Goal: Task Accomplishment & Management: Use online tool/utility

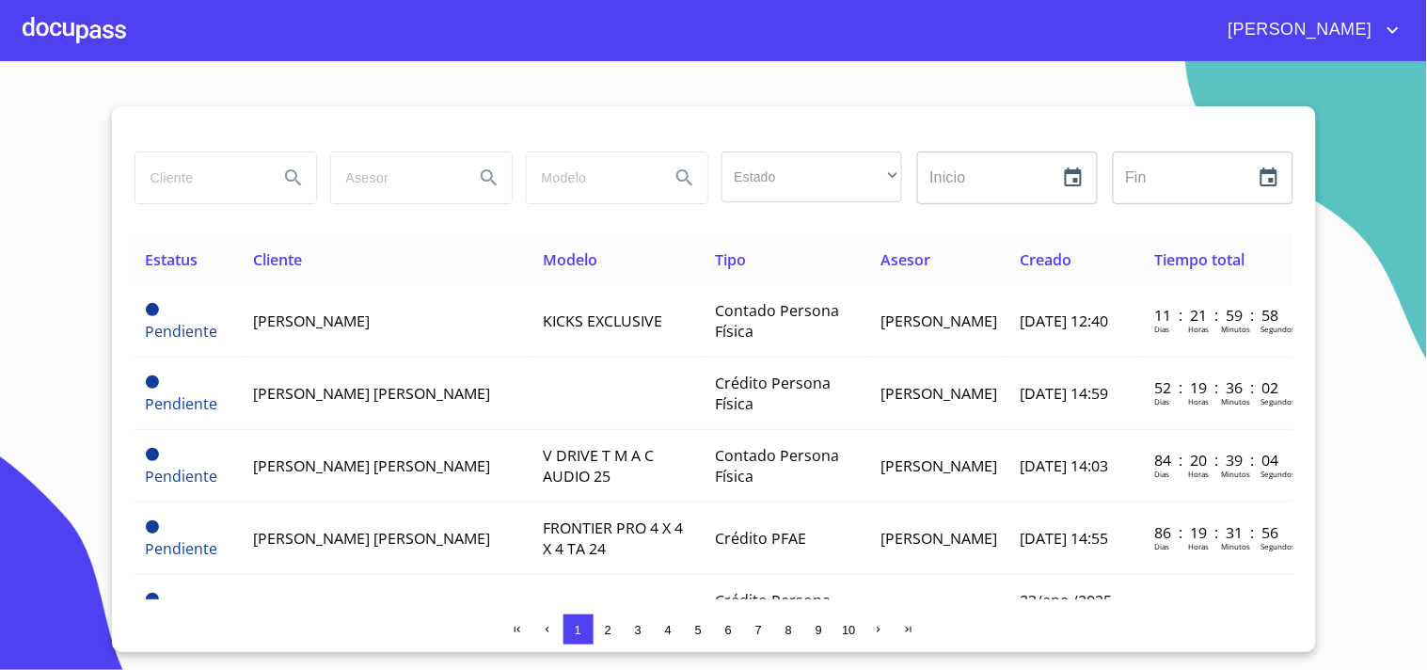
click at [111, 29] on div at bounding box center [74, 30] width 103 height 60
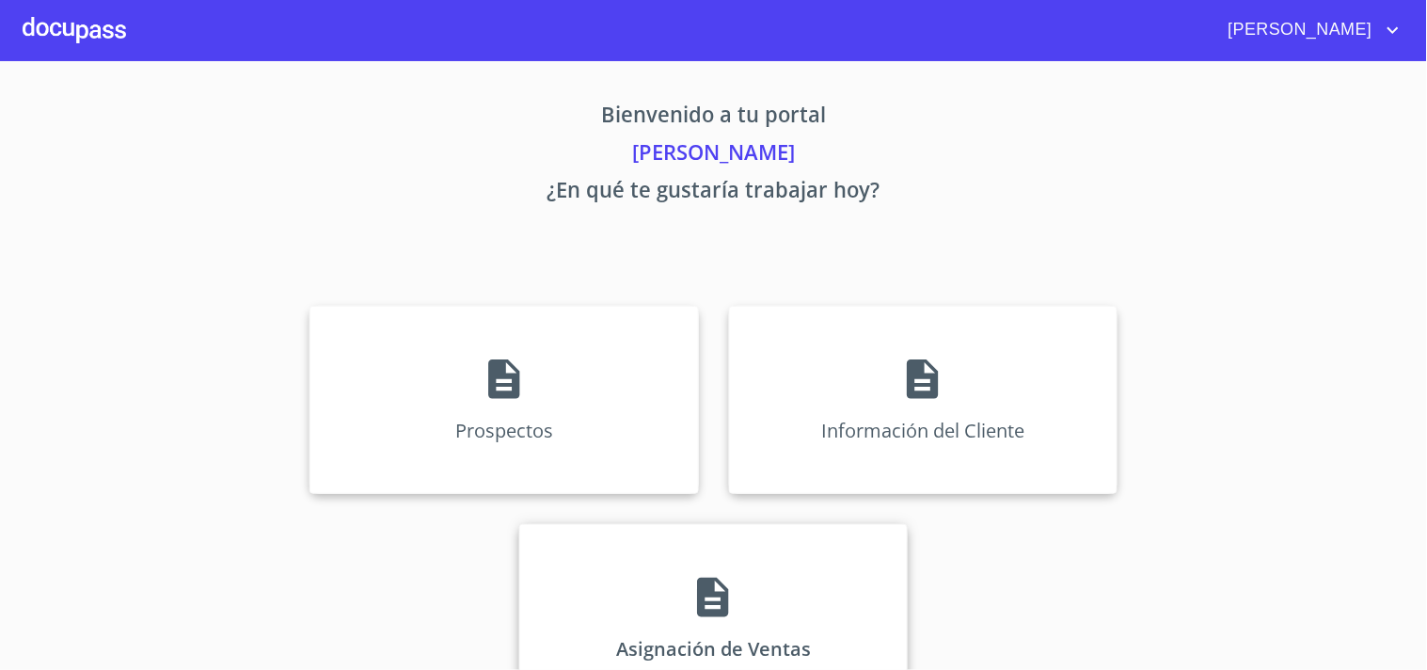
click at [698, 607] on icon at bounding box center [713, 597] width 31 height 40
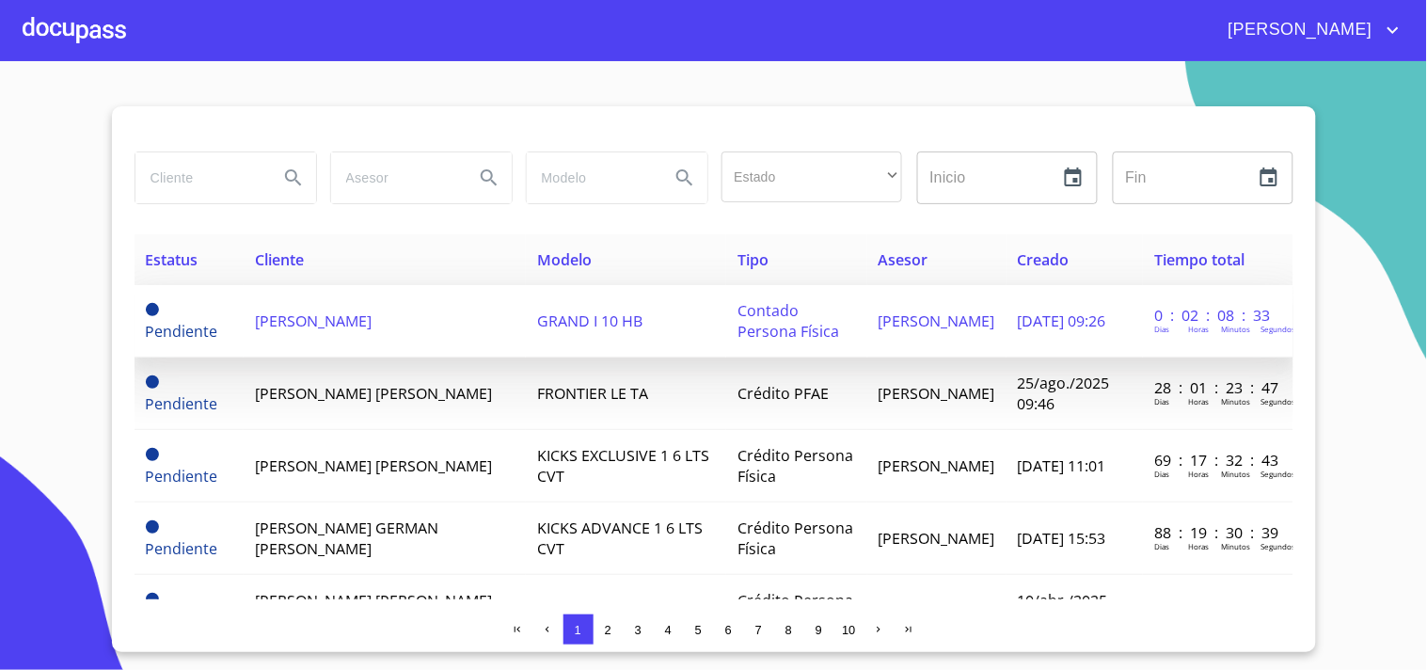
click at [383, 331] on td "[PERSON_NAME]" at bounding box center [385, 321] width 282 height 72
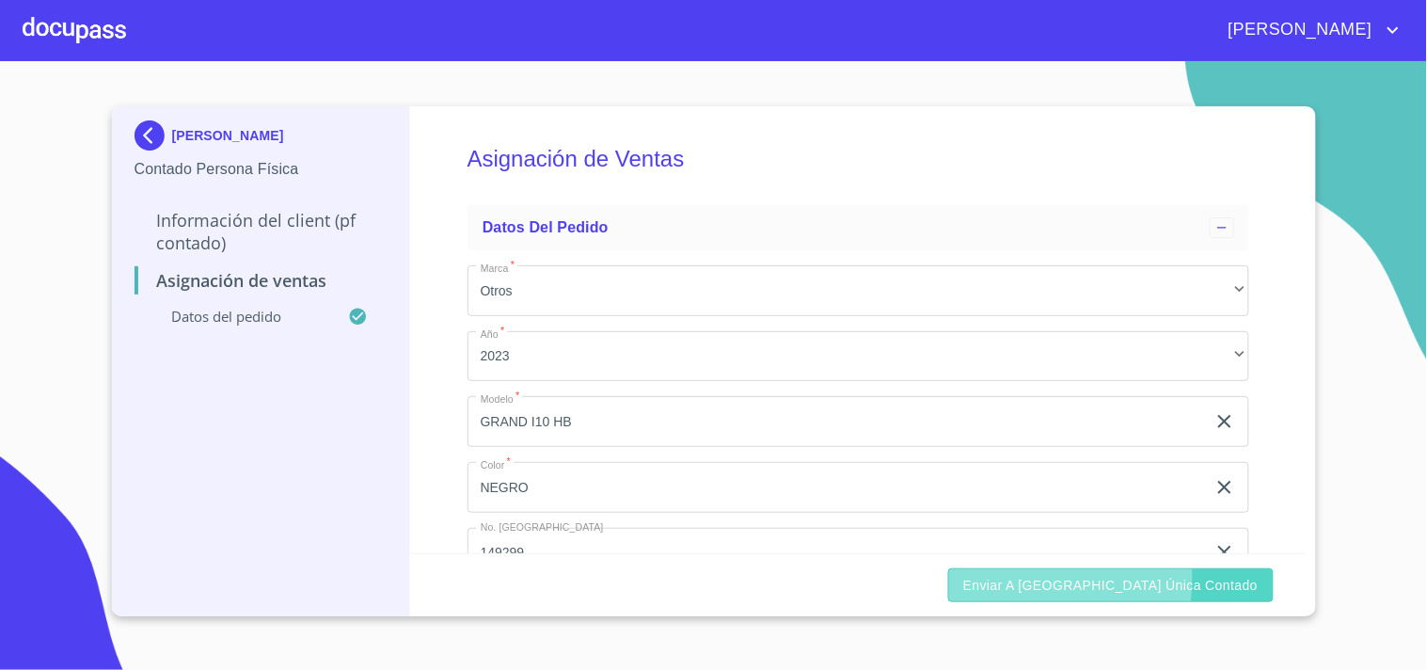
click at [1083, 578] on span "Enviar a [GEOGRAPHIC_DATA] única contado" at bounding box center [1110, 586] width 295 height 24
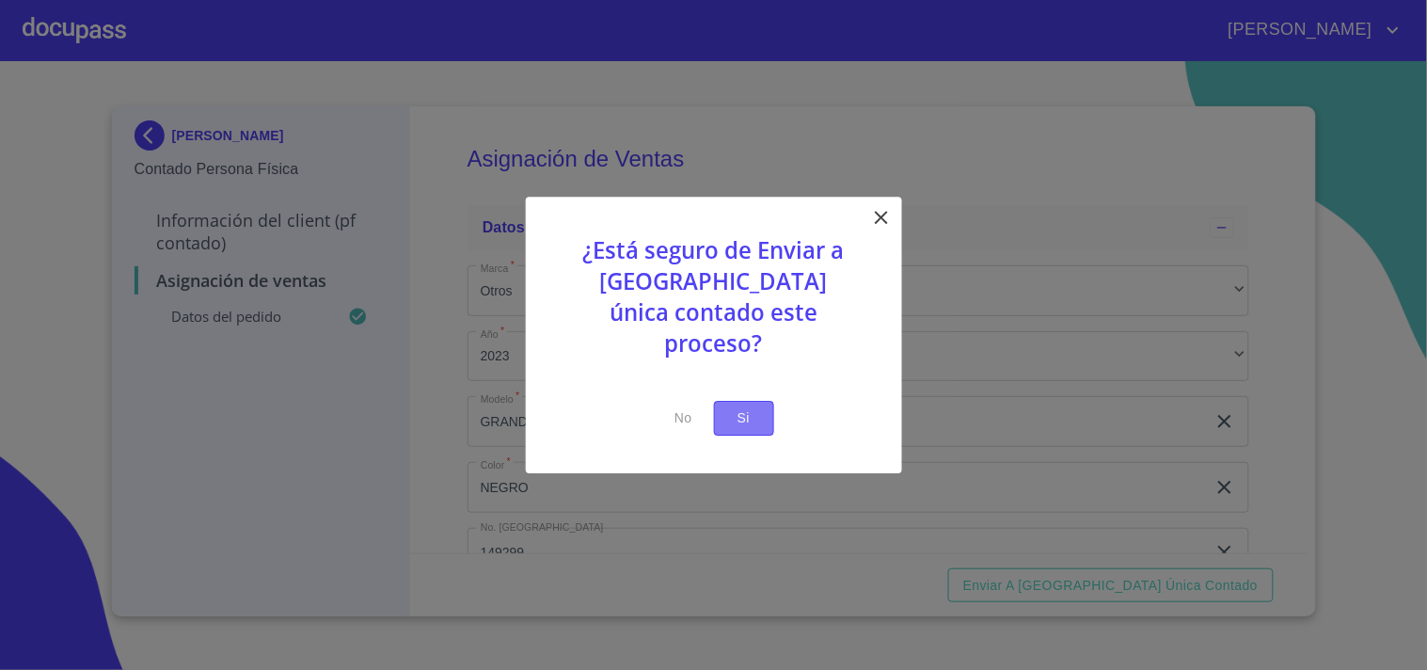
click at [746, 406] on span "Si" at bounding box center [744, 418] width 30 height 24
